Goal: Check status: Check status

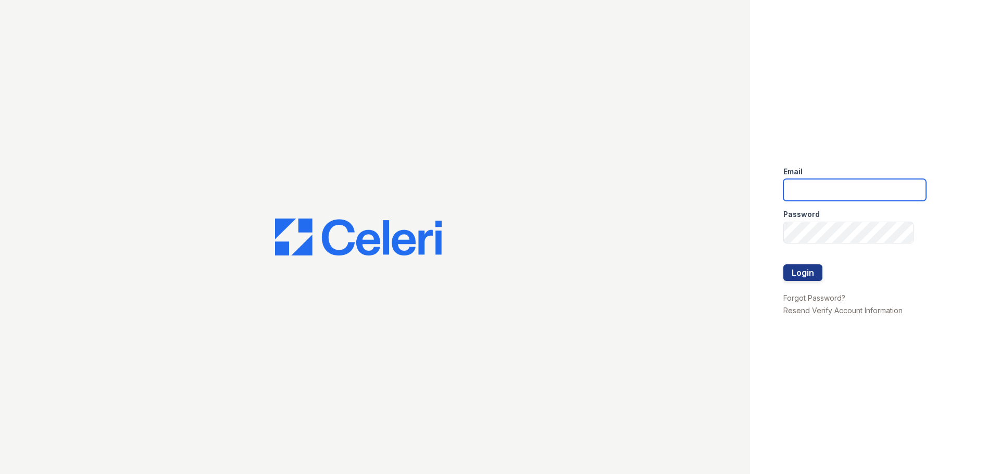
type input "marion2@cafmanagement.com"
click at [812, 282] on div at bounding box center [854, 286] width 143 height 10
click at [810, 275] on button "Login" at bounding box center [802, 273] width 39 height 17
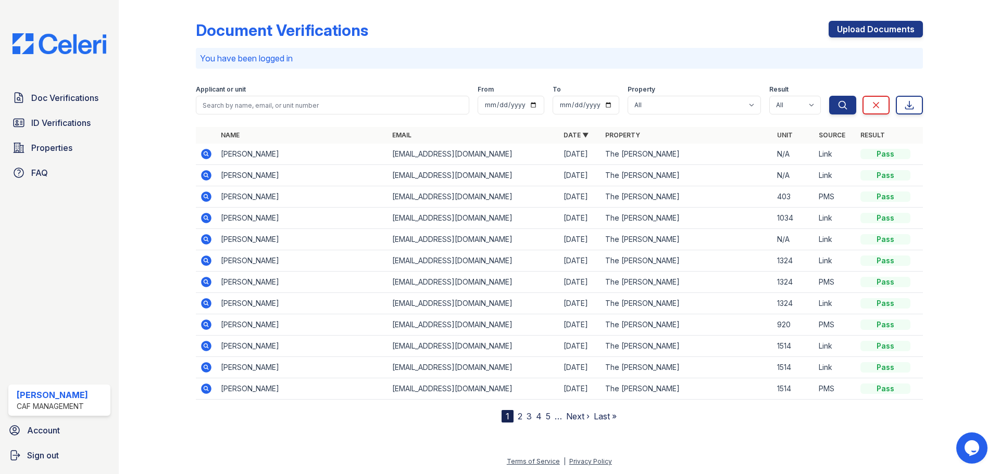
click at [208, 172] on icon at bounding box center [206, 175] width 10 height 10
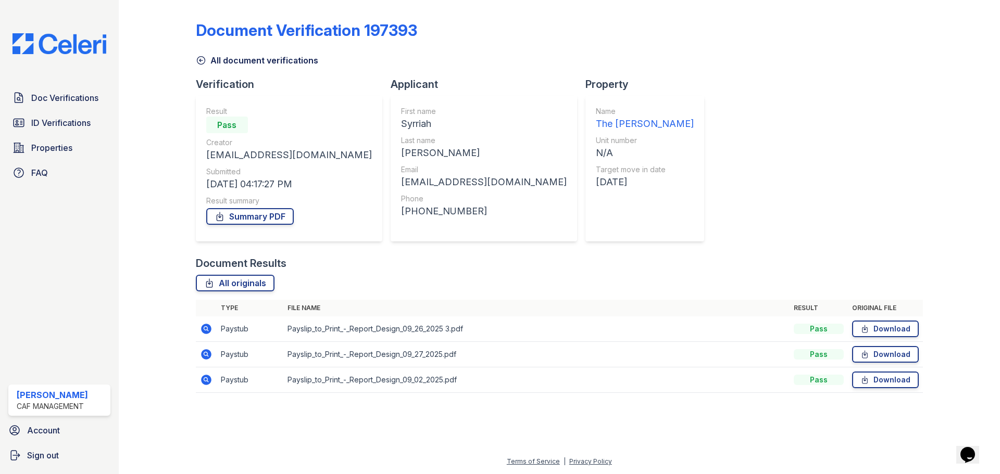
click at [210, 329] on icon at bounding box center [206, 329] width 10 height 10
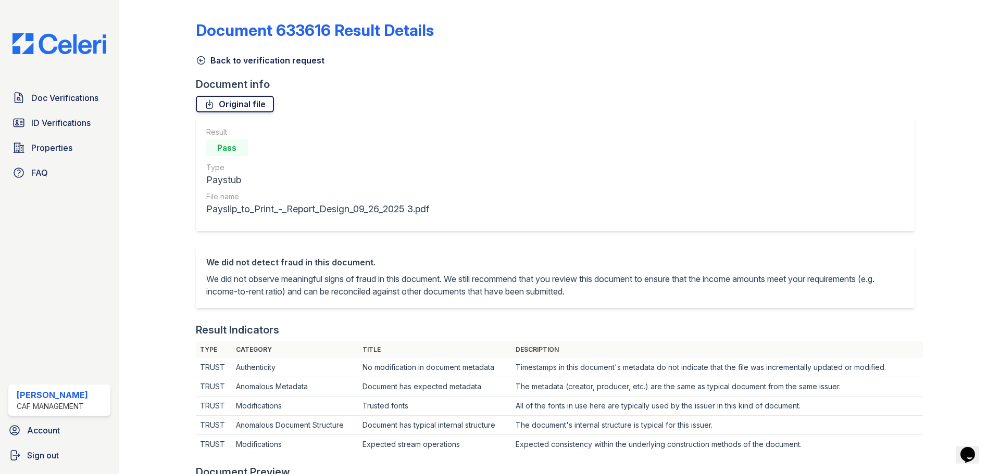
click at [252, 107] on link "Original file" at bounding box center [235, 104] width 78 height 17
click at [201, 60] on icon at bounding box center [201, 61] width 8 height 8
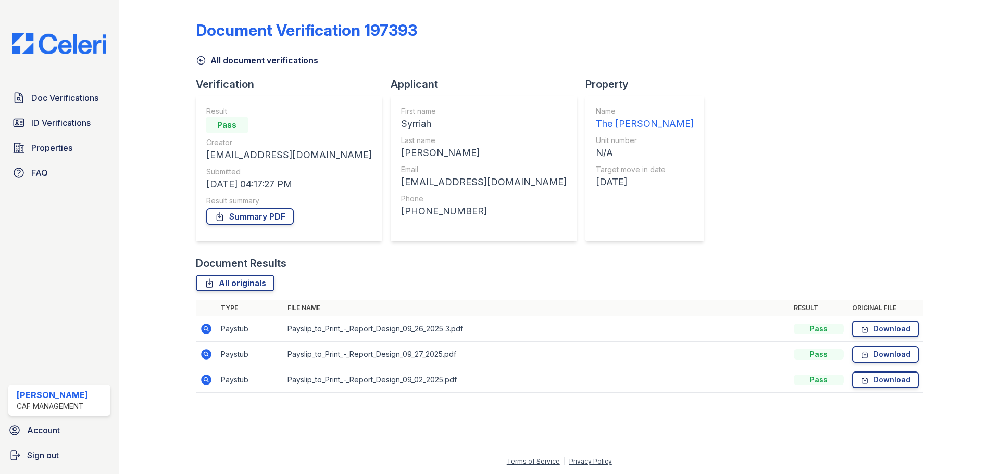
click at [207, 356] on icon at bounding box center [206, 354] width 10 height 10
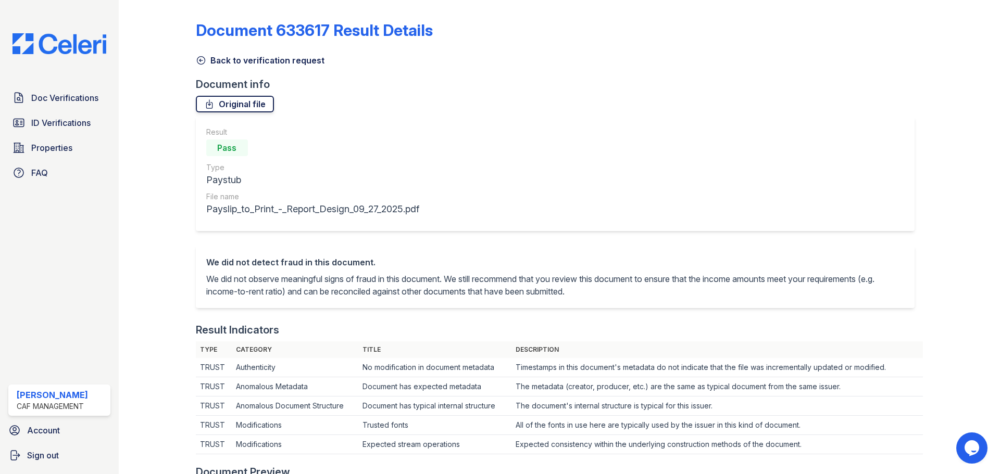
click at [227, 108] on link "Original file" at bounding box center [235, 104] width 78 height 17
click at [193, 58] on div at bounding box center [165, 481] width 60 height 954
click at [201, 58] on icon at bounding box center [201, 60] width 10 height 10
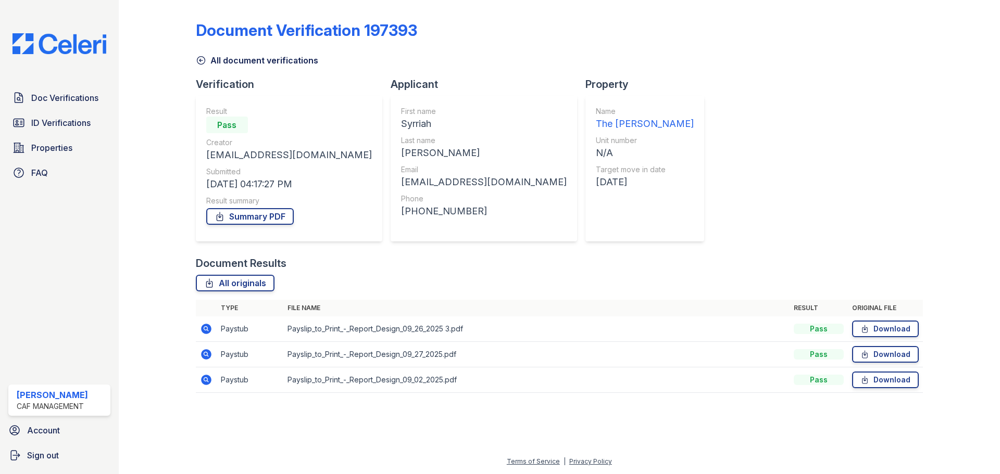
click at [206, 378] on icon at bounding box center [206, 380] width 12 height 12
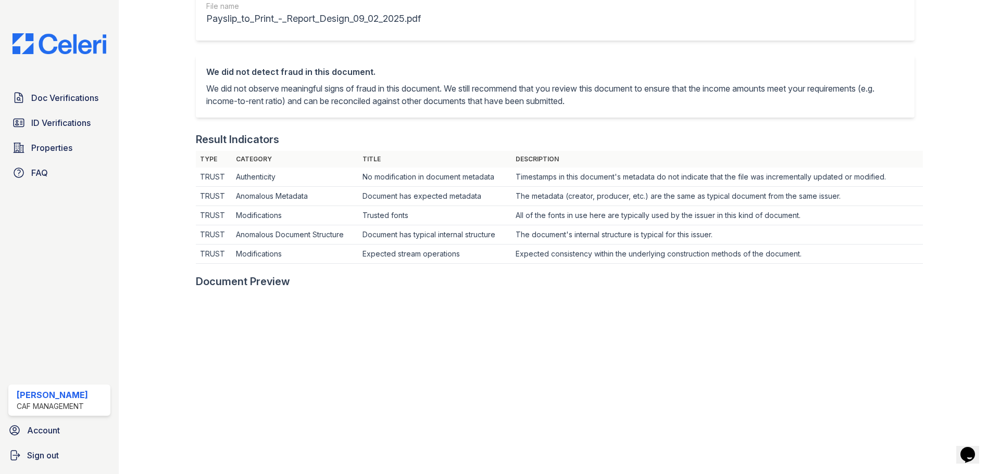
scroll to position [208, 0]
